Goal: Transaction & Acquisition: Subscribe to service/newsletter

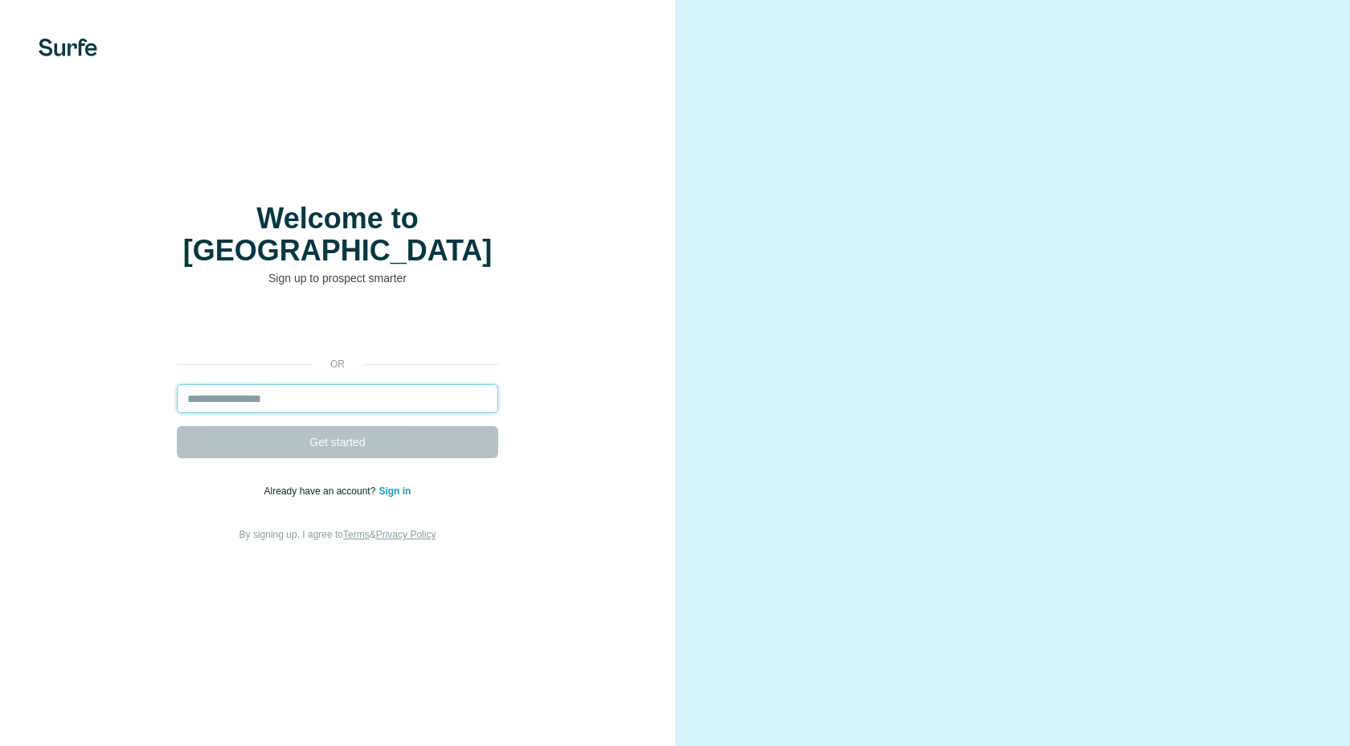
click at [278, 384] on input "email" at bounding box center [338, 398] width 322 height 29
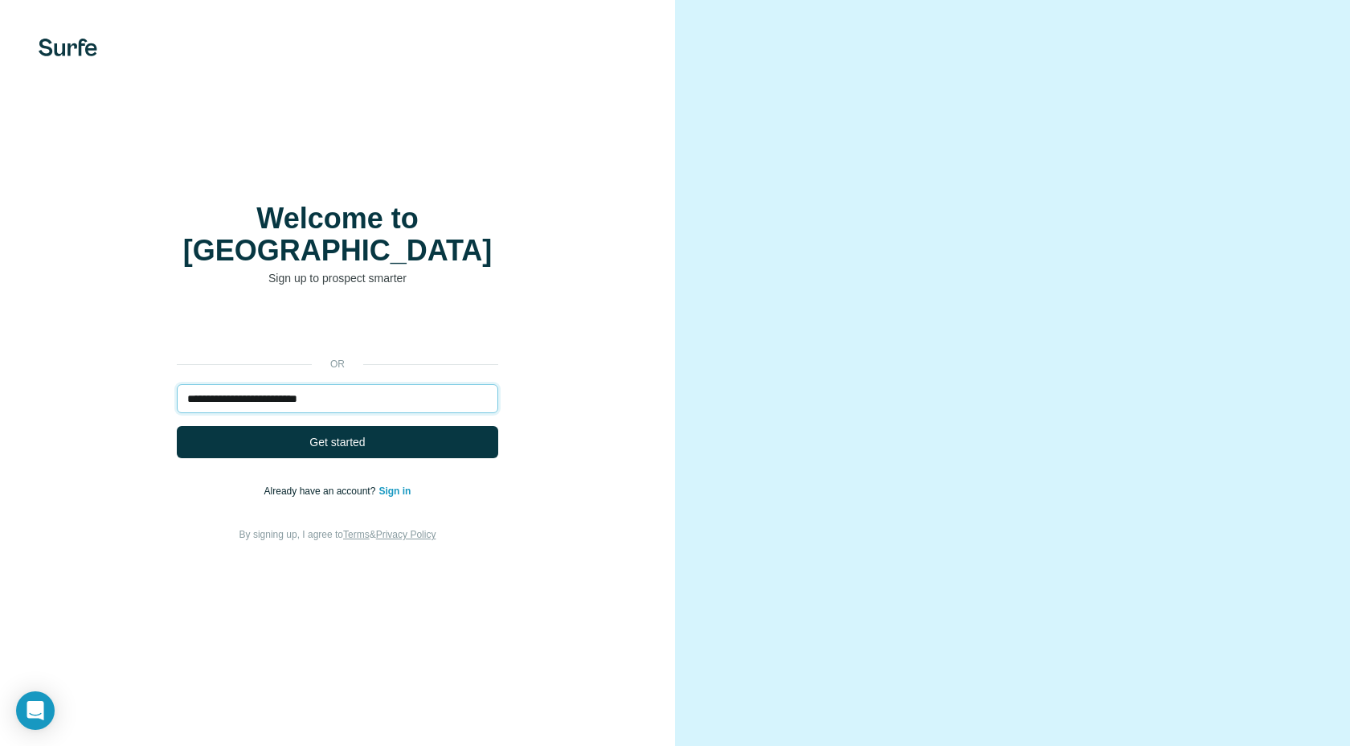
type input "**********"
click at [177, 426] on button "Get started" at bounding box center [338, 442] width 322 height 32
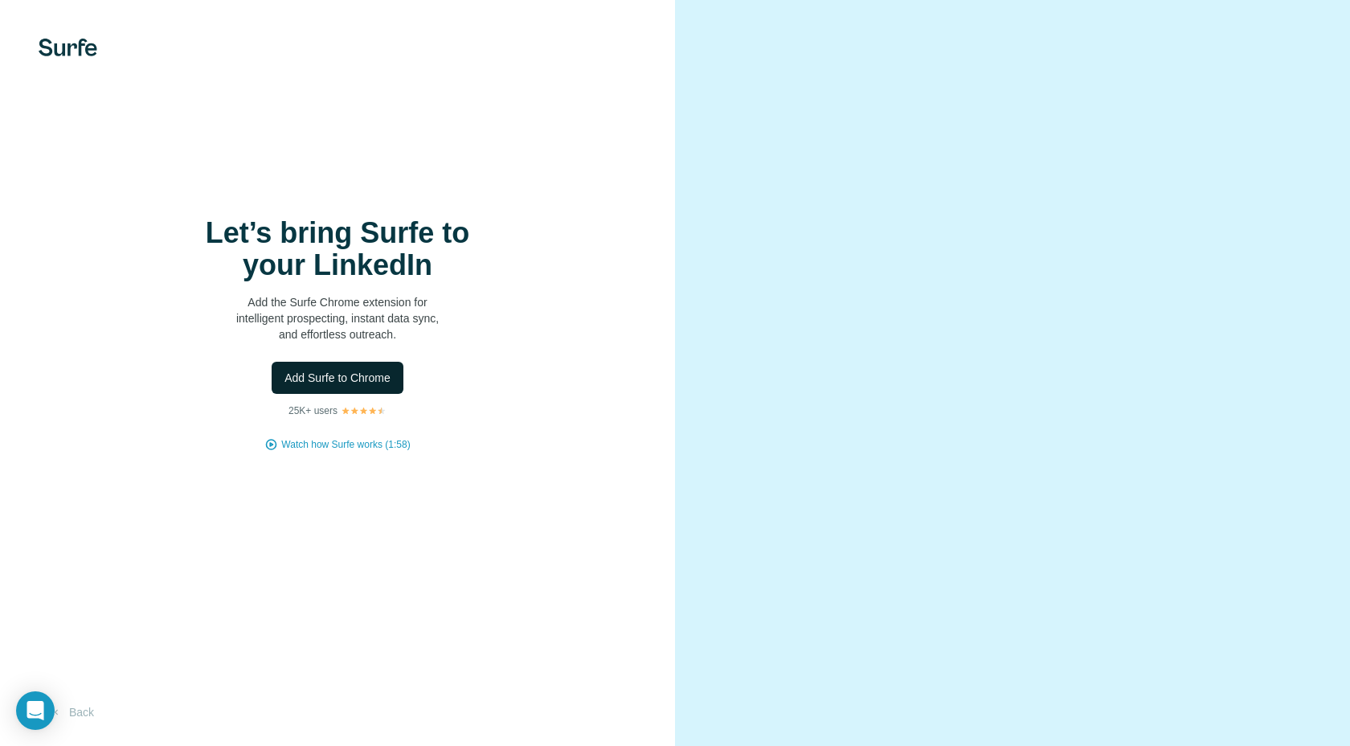
click at [362, 380] on span "Add Surfe to Chrome" at bounding box center [338, 378] width 106 height 16
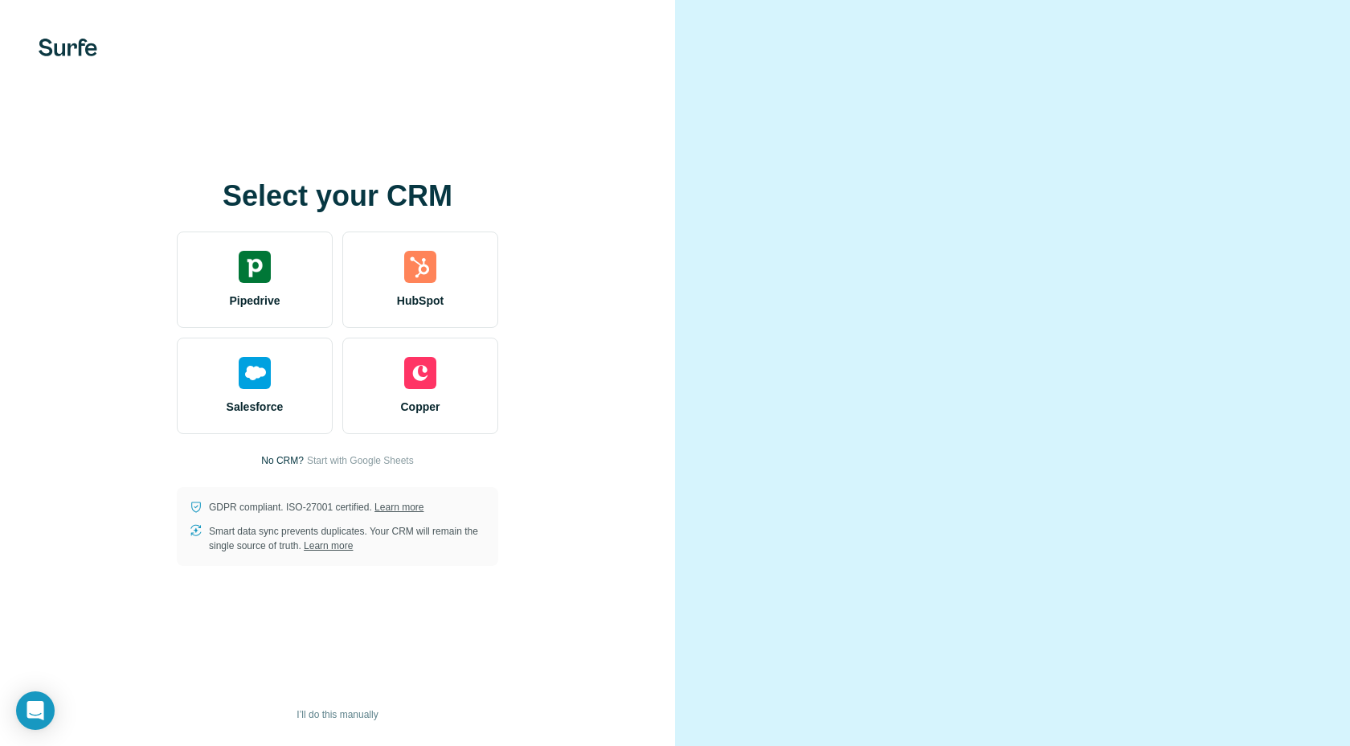
click at [789, 228] on video at bounding box center [1012, 372] width 579 height 289
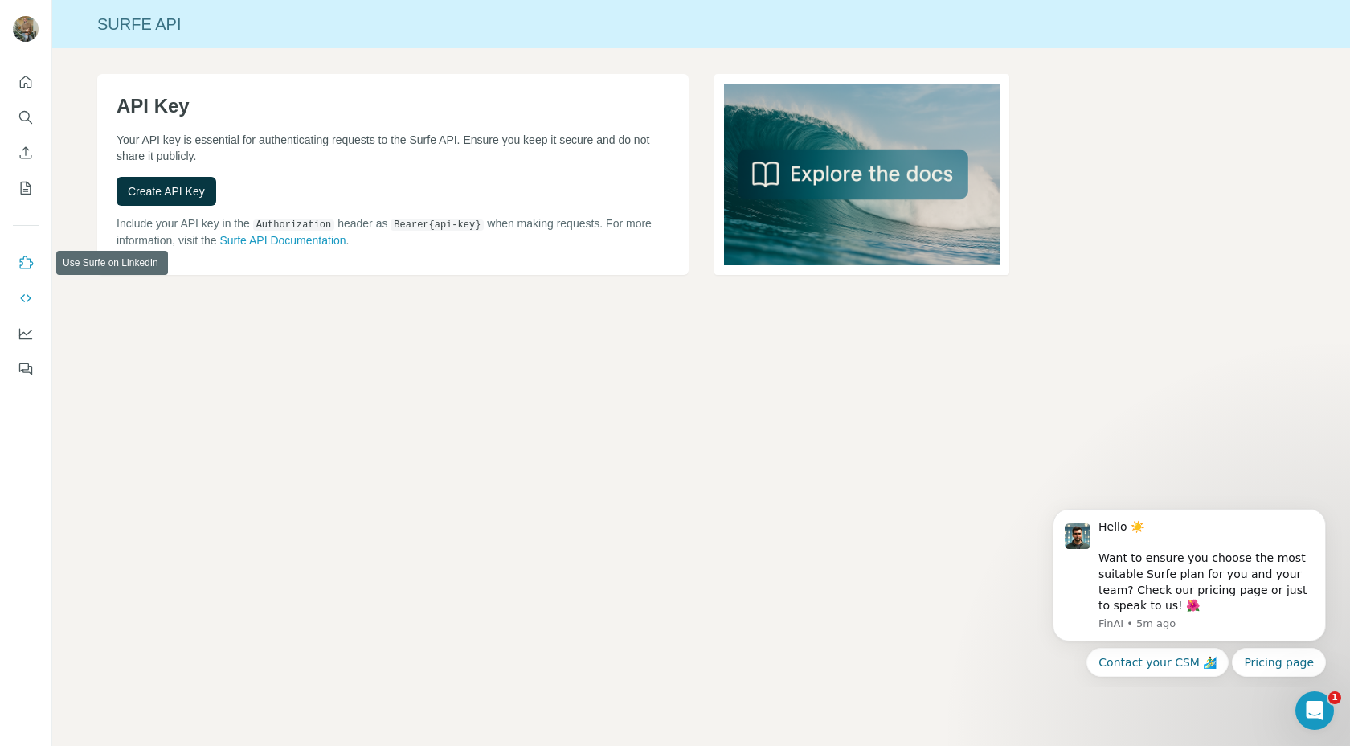
click at [23, 256] on icon "Use Surfe on LinkedIn" at bounding box center [26, 263] width 16 height 16
